Goal: Task Accomplishment & Management: Use online tool/utility

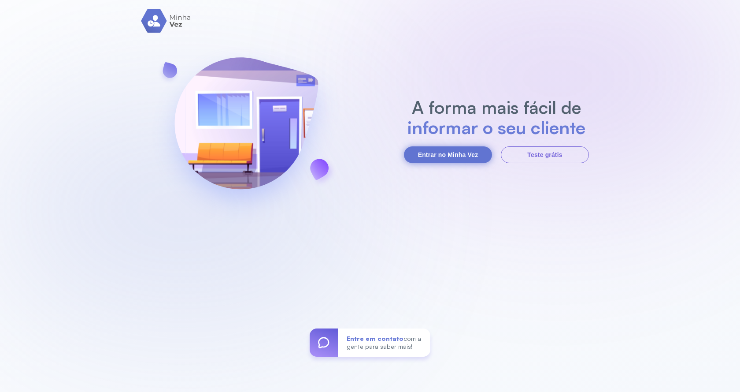
click at [463, 156] on button "Entrar no Minha Vez" at bounding box center [448, 154] width 88 height 17
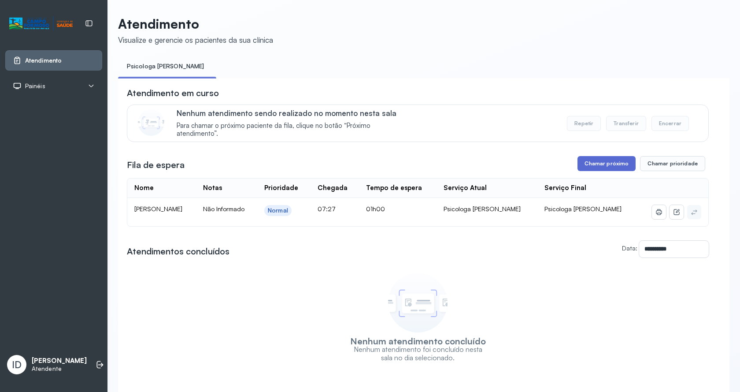
click at [607, 163] on button "Chamar próximo" at bounding box center [607, 163] width 58 height 15
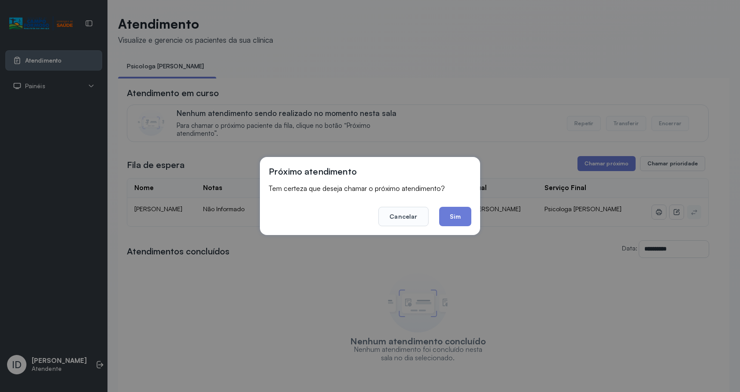
drag, startPoint x: 444, startPoint y: 209, endPoint x: 440, endPoint y: 206, distance: 4.8
click at [443, 209] on button "Sim" at bounding box center [455, 216] width 32 height 19
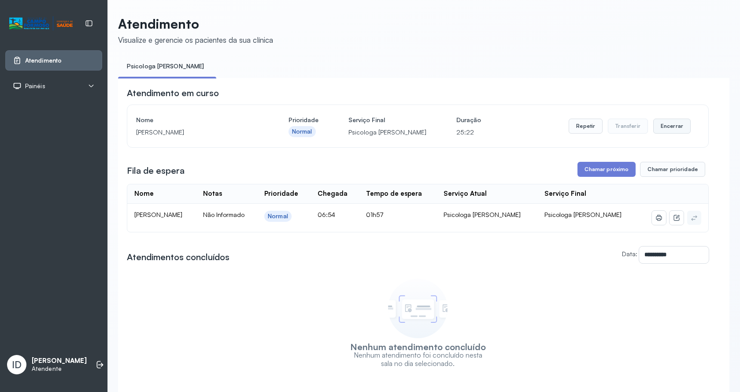
click at [670, 127] on button "Encerrar" at bounding box center [671, 125] width 37 height 15
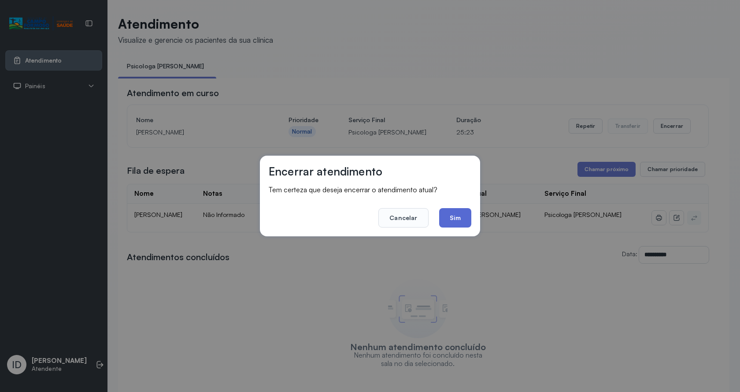
click at [447, 210] on button "Sim" at bounding box center [455, 217] width 32 height 19
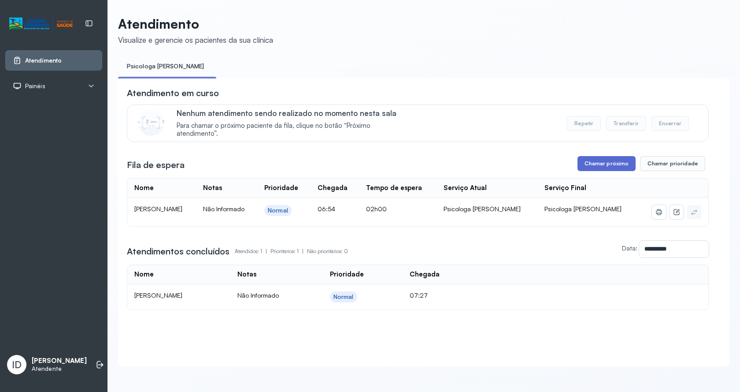
click at [612, 162] on button "Chamar próximo" at bounding box center [607, 163] width 58 height 15
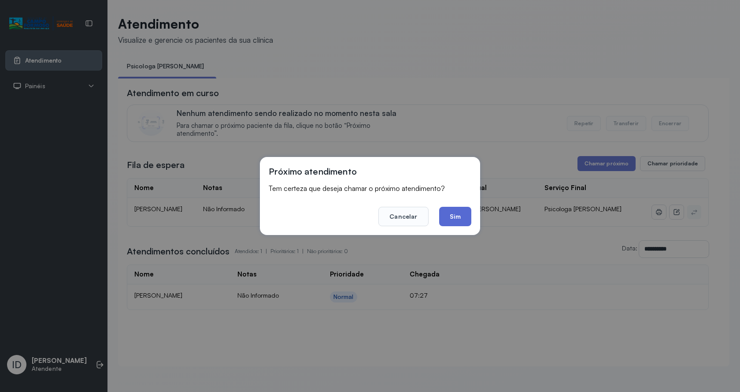
click at [450, 219] on button "Sim" at bounding box center [455, 216] width 32 height 19
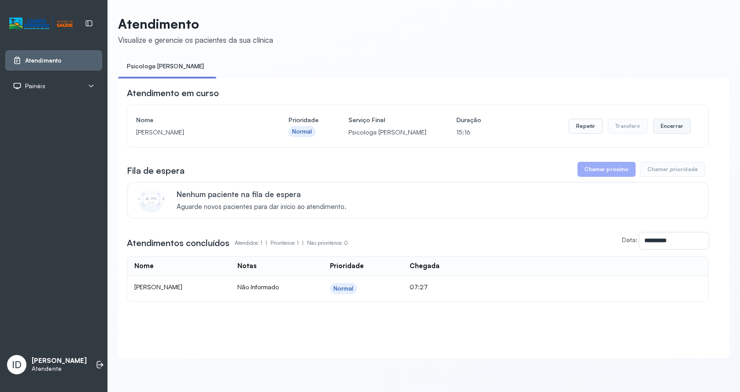
click at [670, 123] on button "Encerrar" at bounding box center [671, 125] width 37 height 15
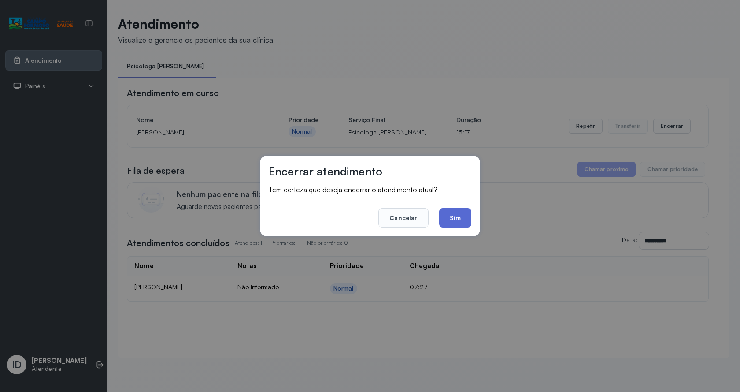
click at [467, 214] on button "Sim" at bounding box center [455, 217] width 32 height 19
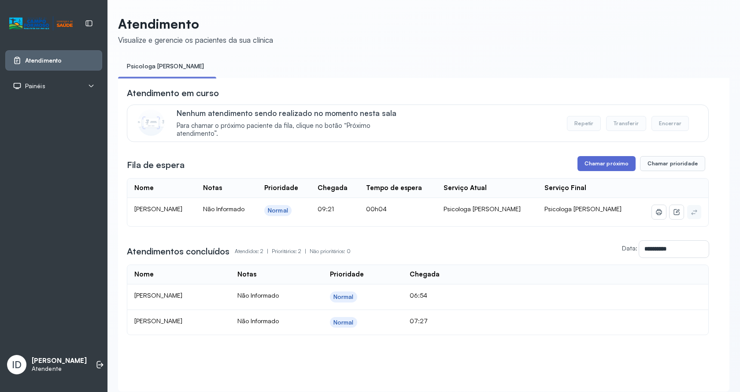
click at [596, 161] on button "Chamar próximo" at bounding box center [607, 163] width 58 height 15
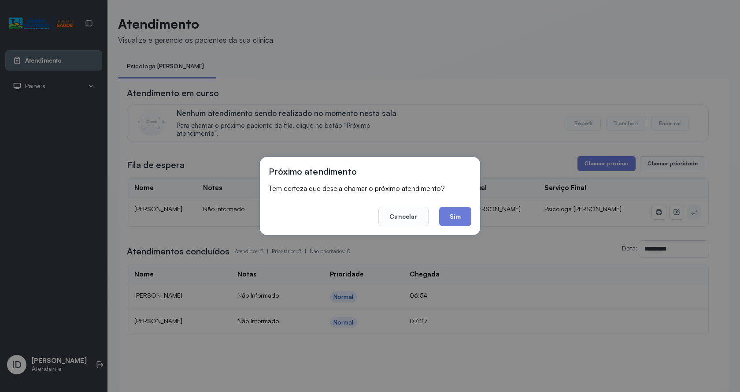
drag, startPoint x: 467, startPoint y: 220, endPoint x: 313, endPoint y: 125, distance: 180.8
click at [466, 219] on button "Sim" at bounding box center [455, 216] width 32 height 19
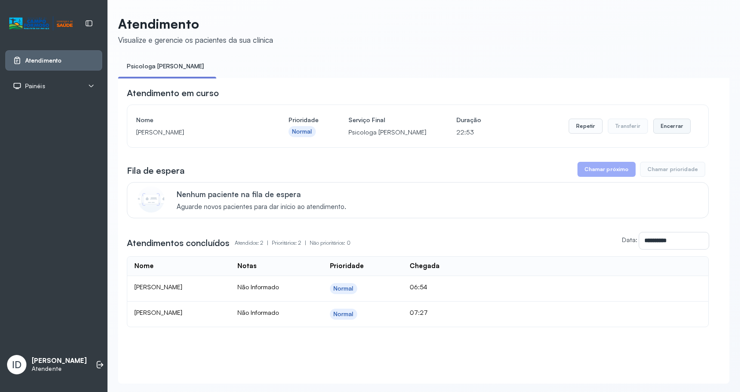
click at [664, 130] on button "Encerrar" at bounding box center [671, 125] width 37 height 15
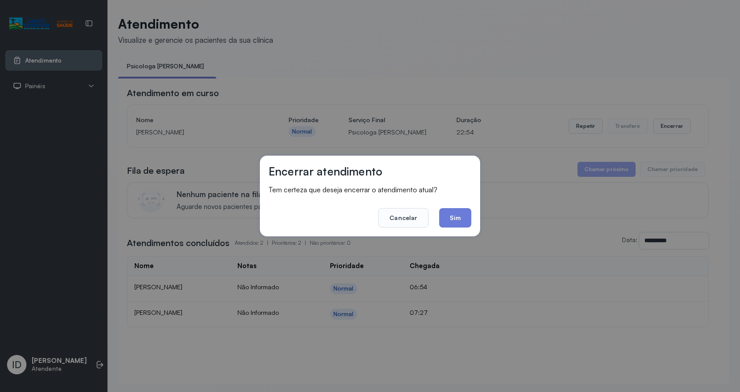
click at [471, 214] on div "Encerrar atendimento Tem certeza que deseja encerrar o atendimento atual? Cance…" at bounding box center [370, 196] width 220 height 81
click at [456, 214] on button "Sim" at bounding box center [455, 217] width 32 height 19
